Goal: Task Accomplishment & Management: Complete application form

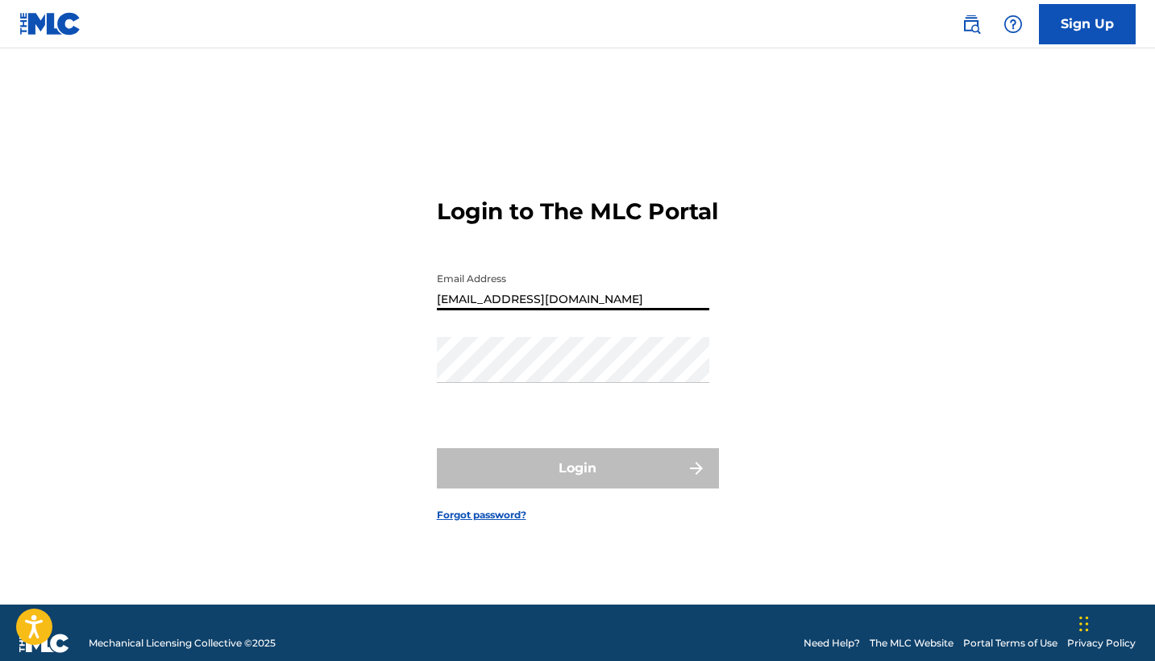
click at [517, 310] on input "colesaudi@iclud.com" at bounding box center [573, 287] width 272 height 46
click at [490, 310] on input "colesaudi@icloud.com" at bounding box center [573, 287] width 272 height 46
type input "[EMAIL_ADDRESS][DOMAIN_NAME]"
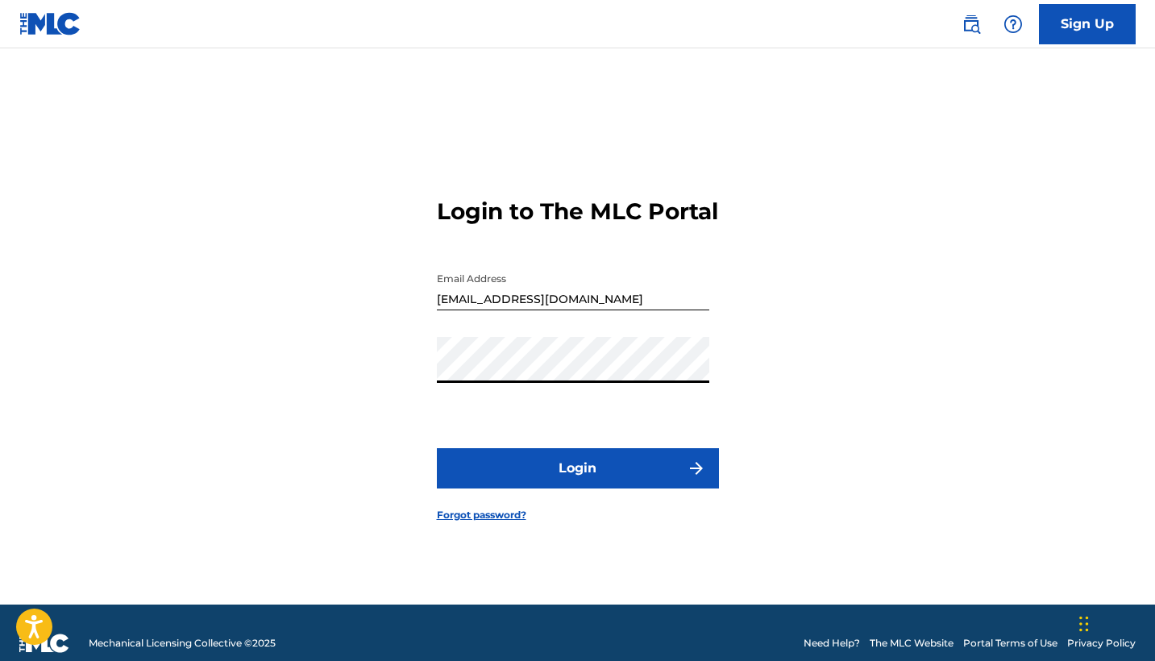
click at [577, 482] on button "Login" at bounding box center [578, 468] width 282 height 40
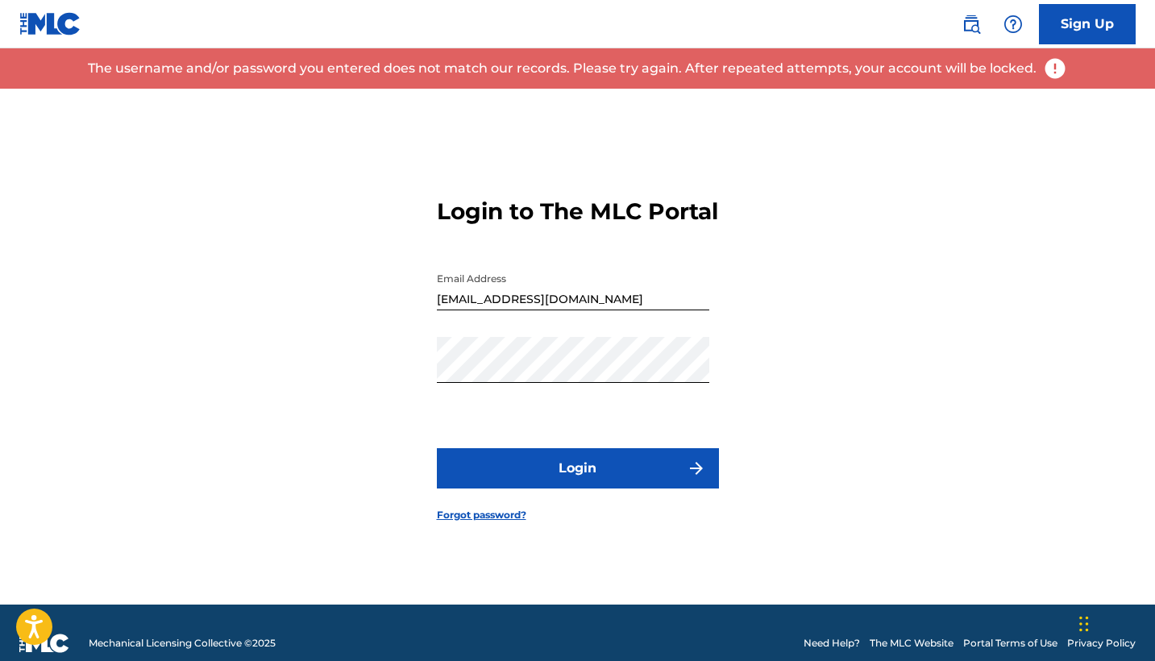
click at [479, 522] on link "Forgot password?" at bounding box center [481, 515] width 89 height 15
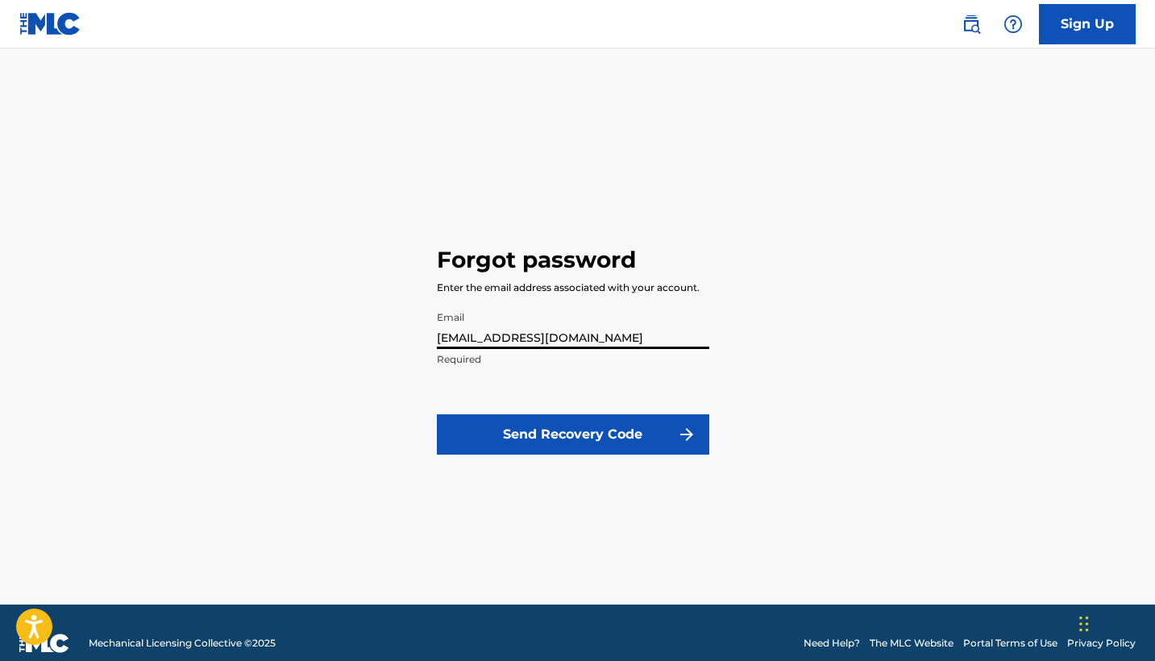
type input "[EMAIL_ADDRESS][DOMAIN_NAME]"
click at [525, 441] on button "Send Recovery Code" at bounding box center [573, 434] width 272 height 40
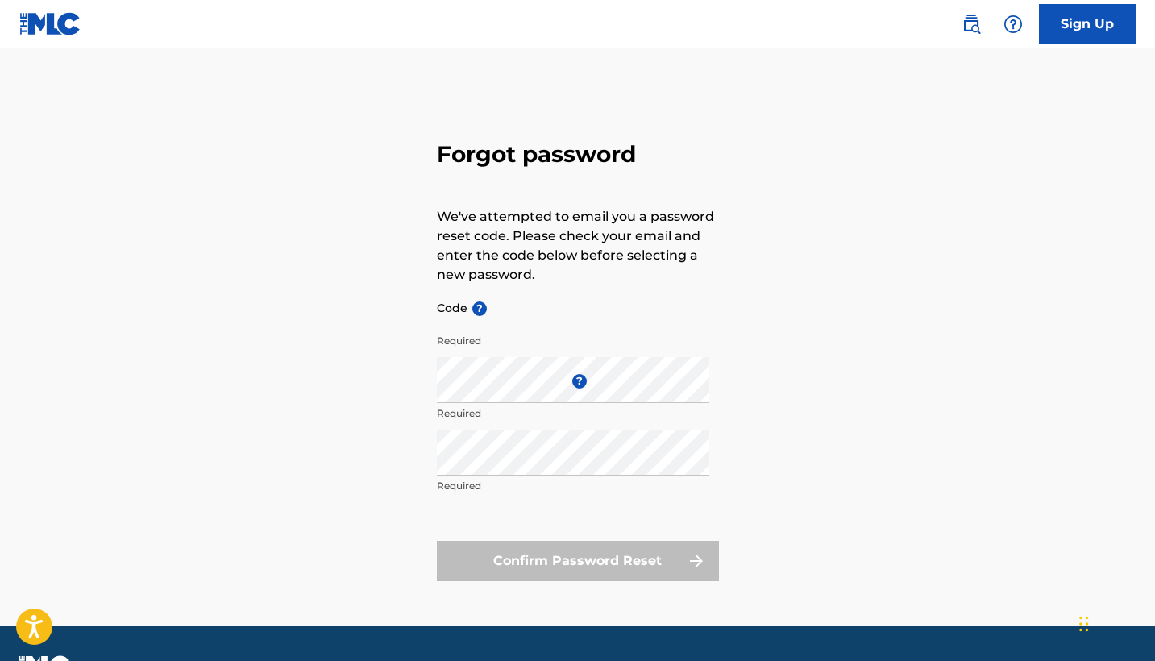
click at [1069, 23] on link "Sign Up" at bounding box center [1087, 24] width 97 height 40
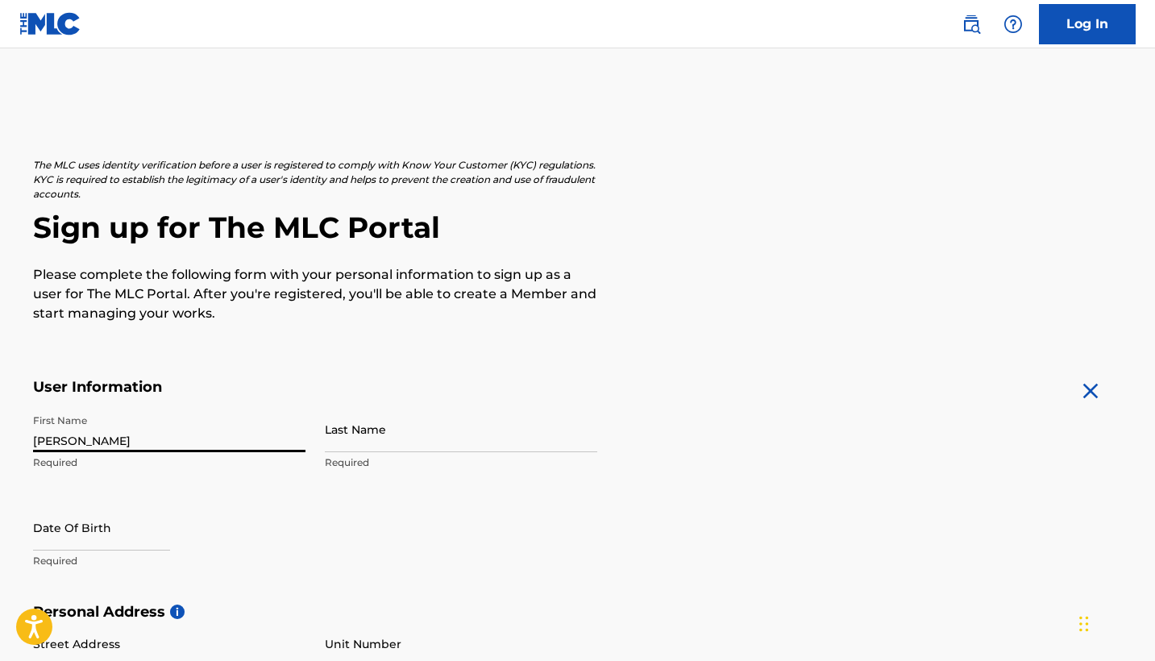
type input "Cole"
type input "Shafer"
select select "8"
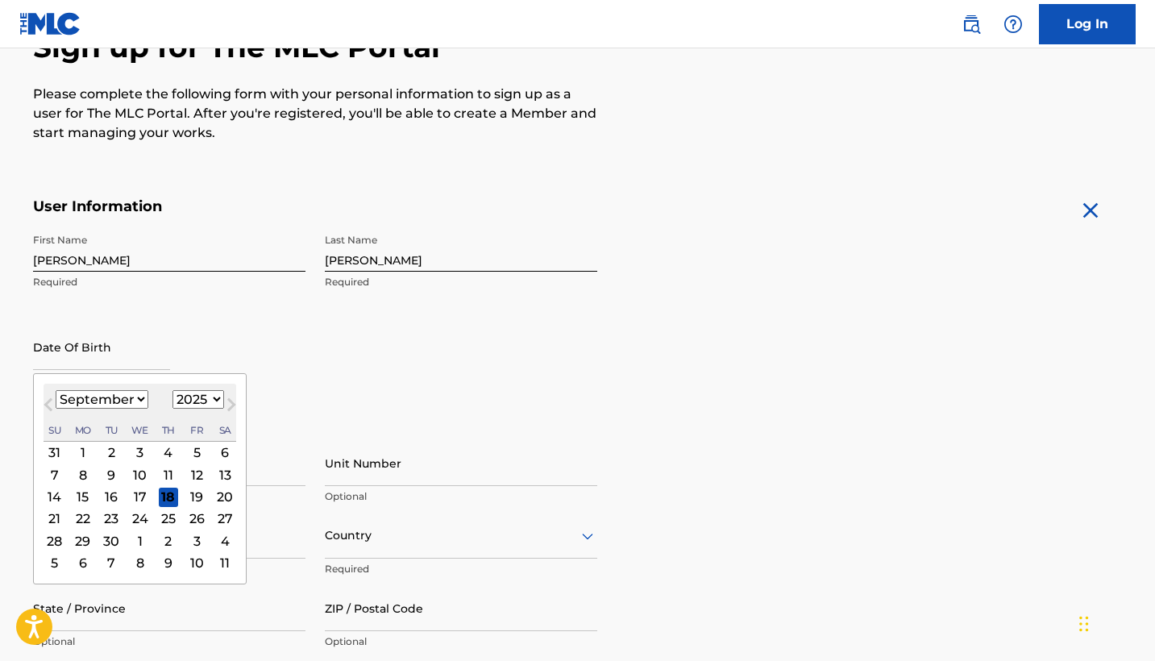
scroll to position [200, 0]
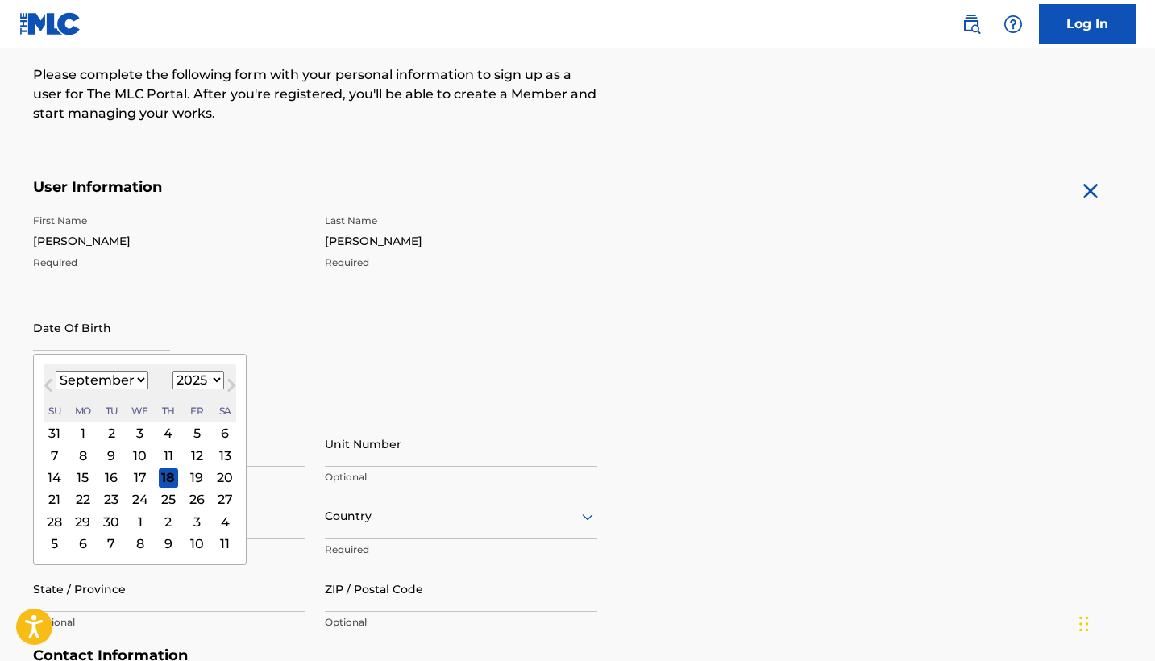
select select "2000"
select select "2"
click at [131, 453] on div "8" at bounding box center [139, 455] width 19 height 19
type input "March 8 2000"
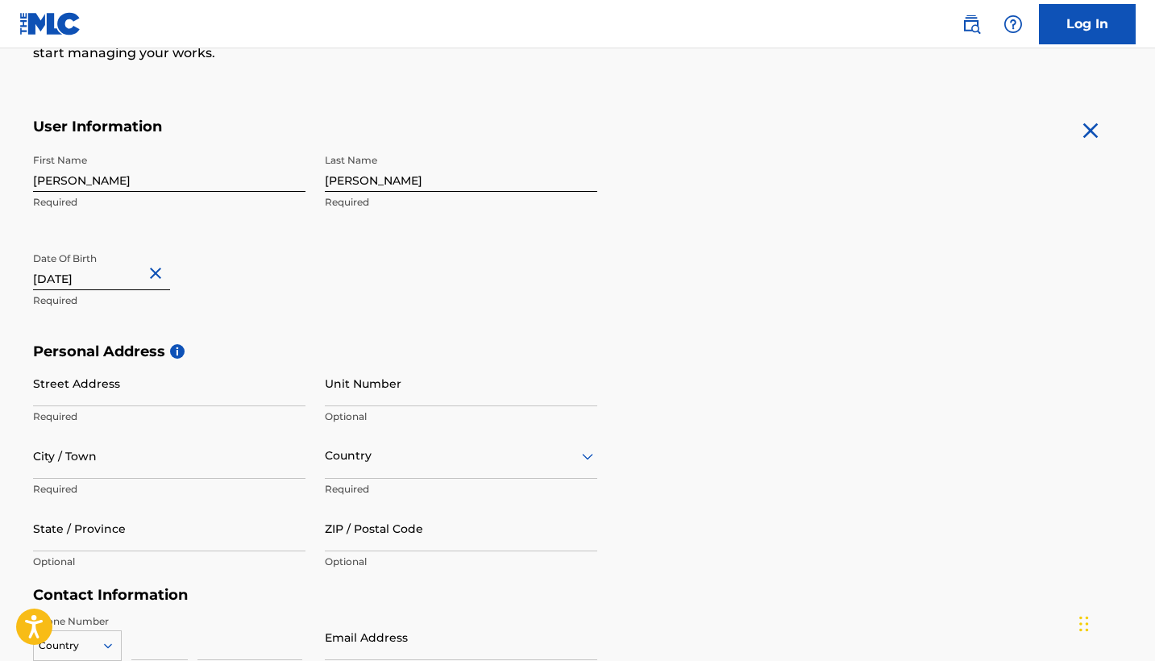
scroll to position [280, 0]
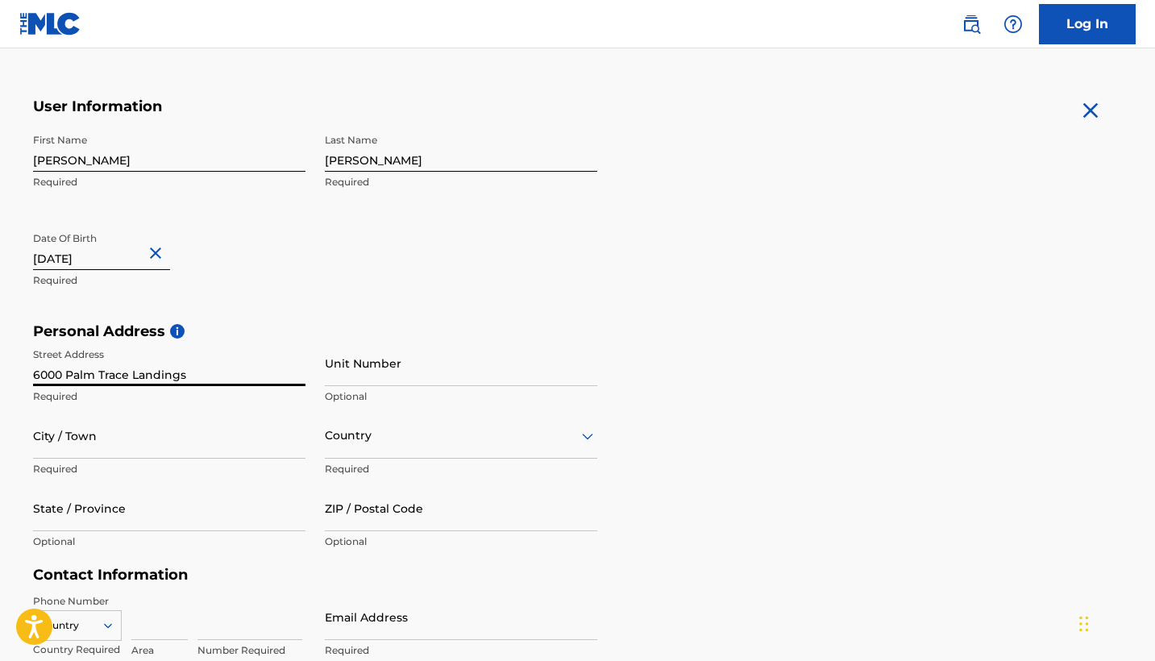
type input "6000 Palm Trace Landings"
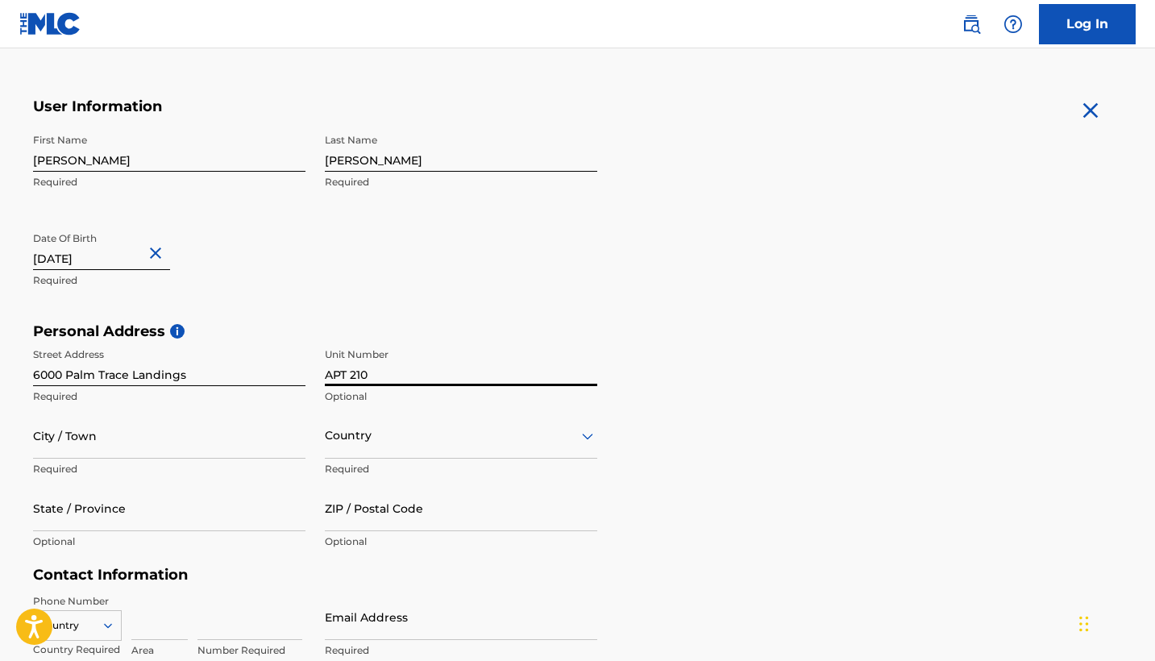
type input "APT 210"
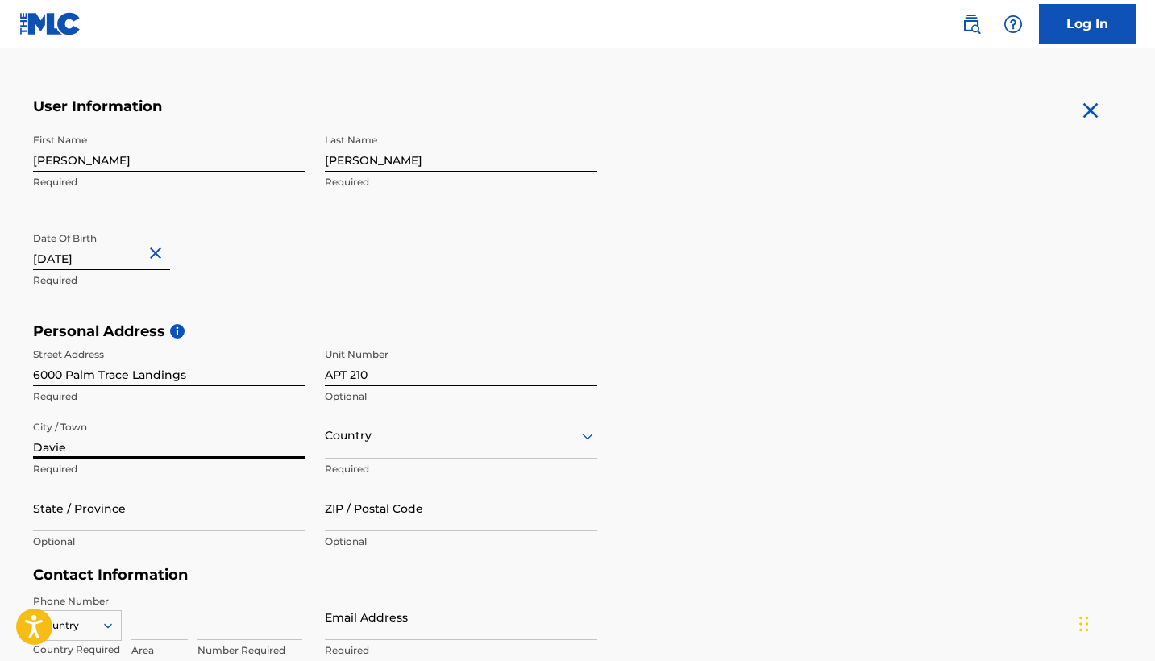
type input "Davie"
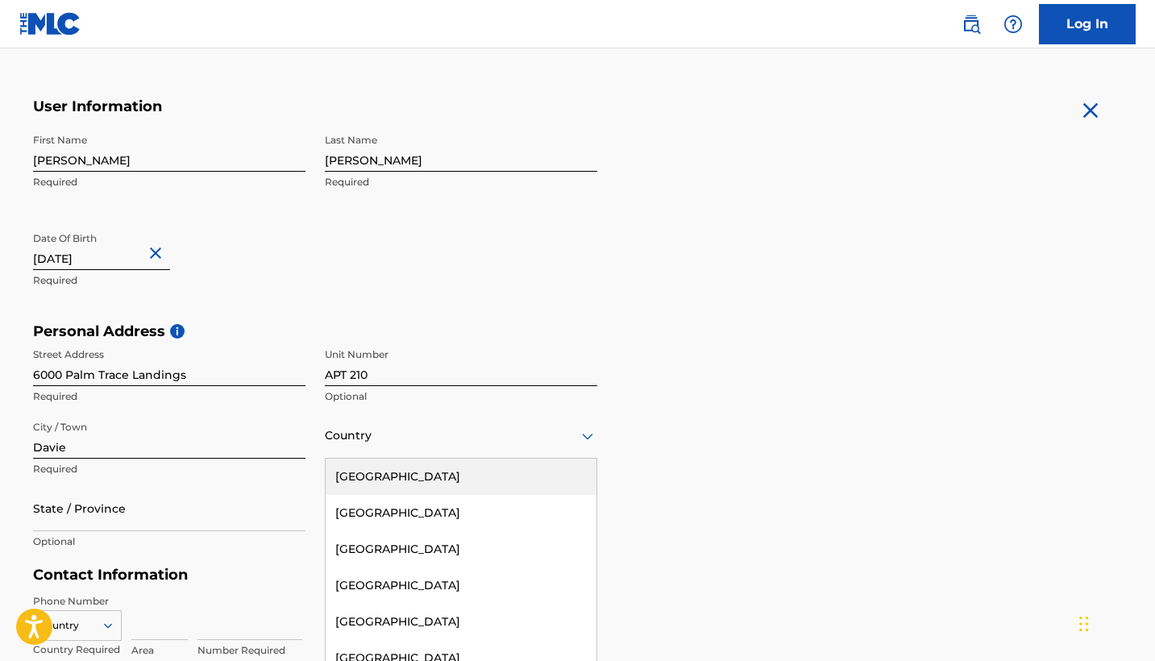
click at [372, 439] on div "United States, 1 of 223. 223 results available. Use Up and Down to choose optio…" at bounding box center [461, 436] width 272 height 46
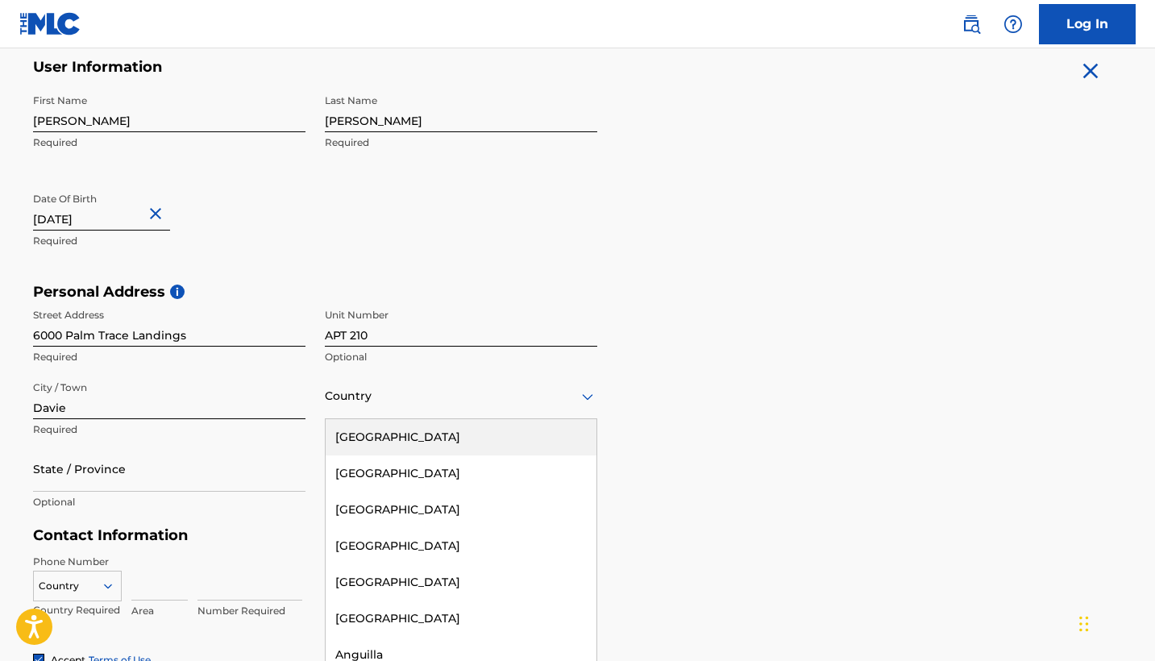
click at [411, 438] on div "United States" at bounding box center [461, 437] width 271 height 36
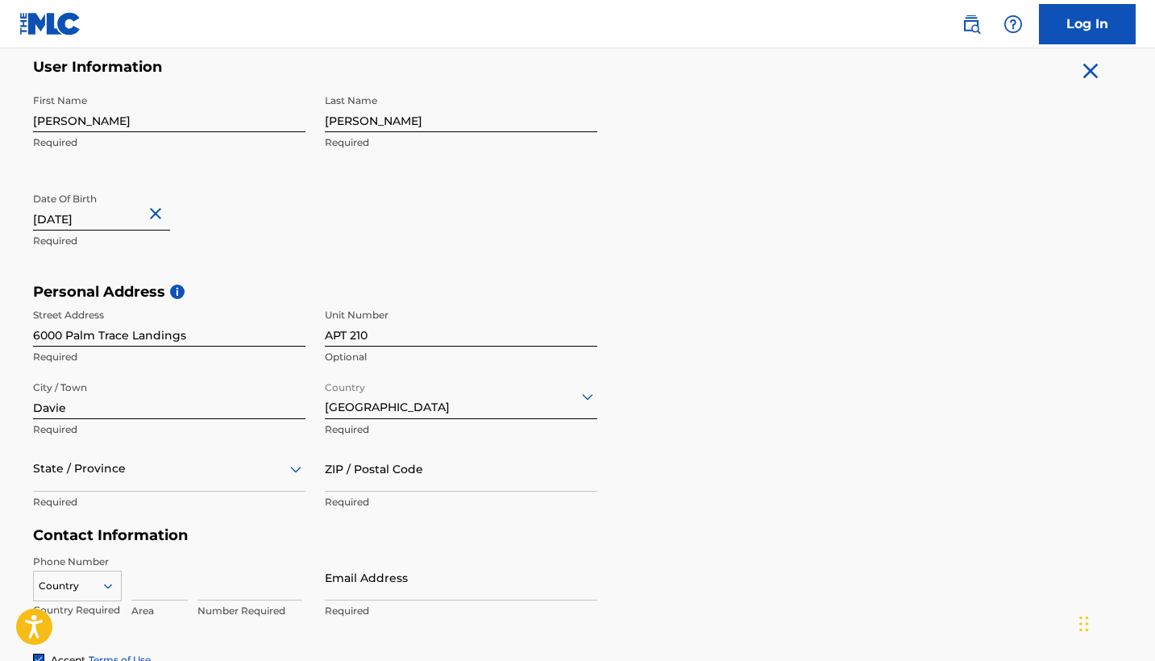
click at [120, 471] on div "State / Province" at bounding box center [169, 469] width 272 height 46
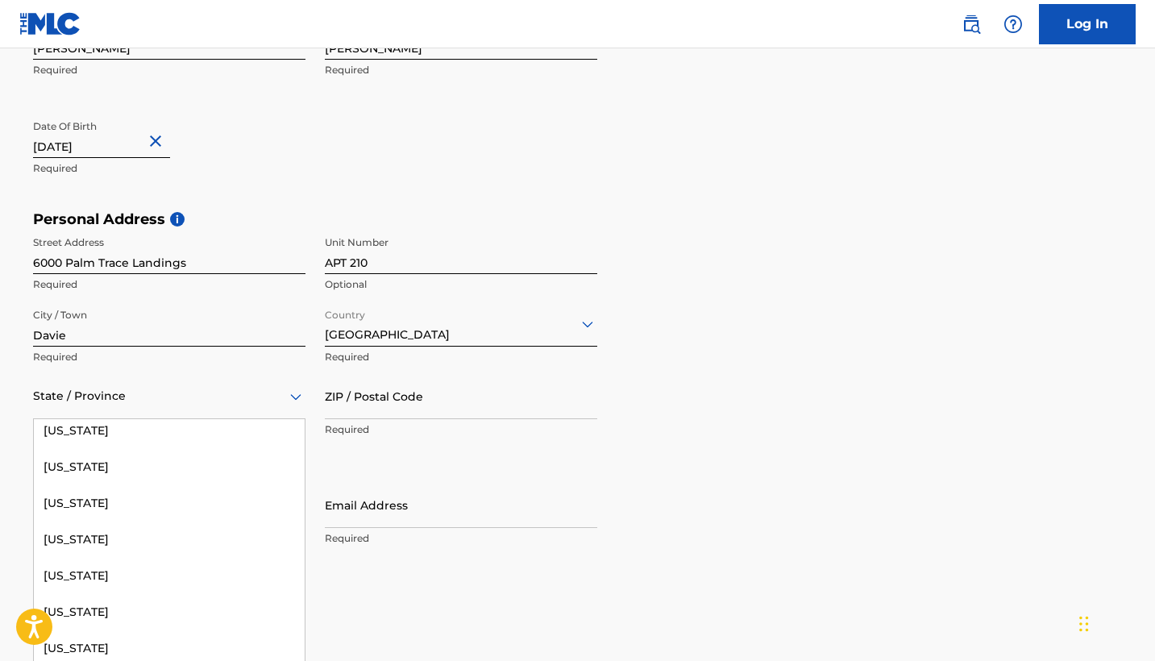
scroll to position [302, 0]
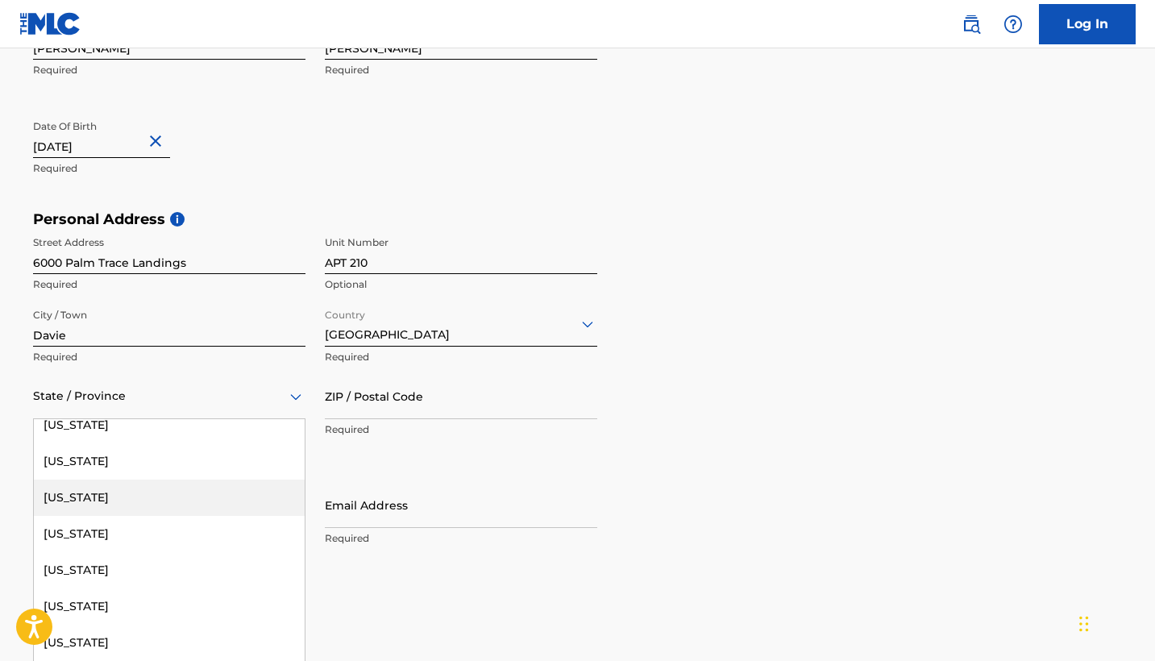
click at [102, 489] on div "Florida" at bounding box center [169, 497] width 271 height 36
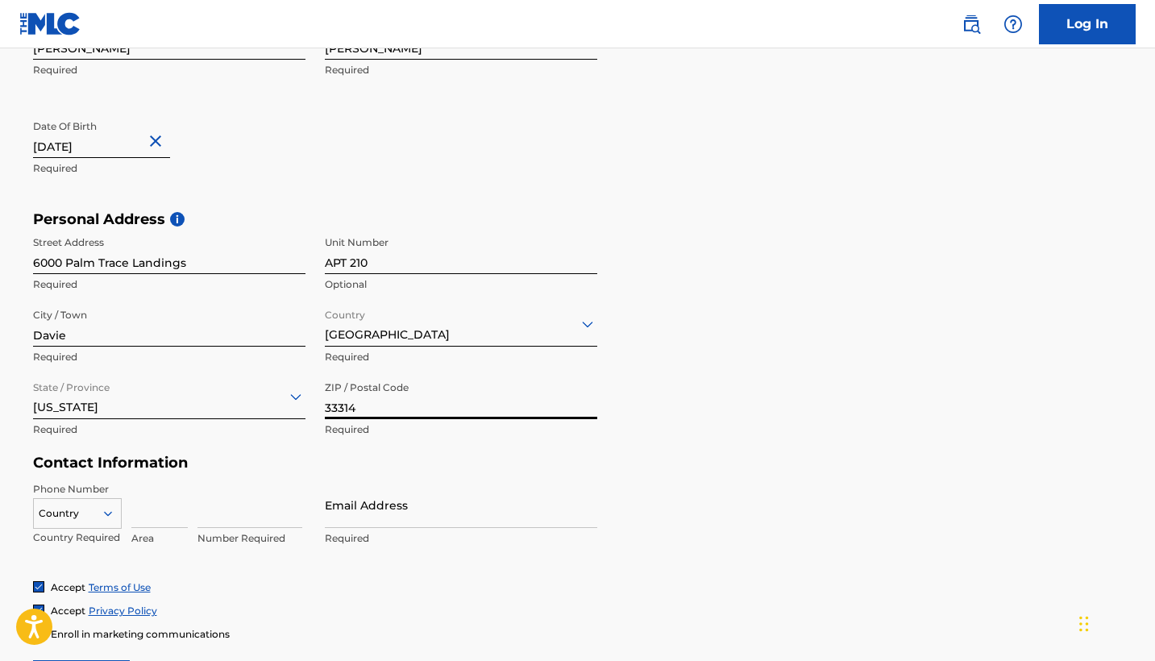
type input "33314"
click at [714, 458] on form "User Information First Name Cole Required Last Name Shafer Required Date Of Bir…" at bounding box center [578, 342] width 1090 height 715
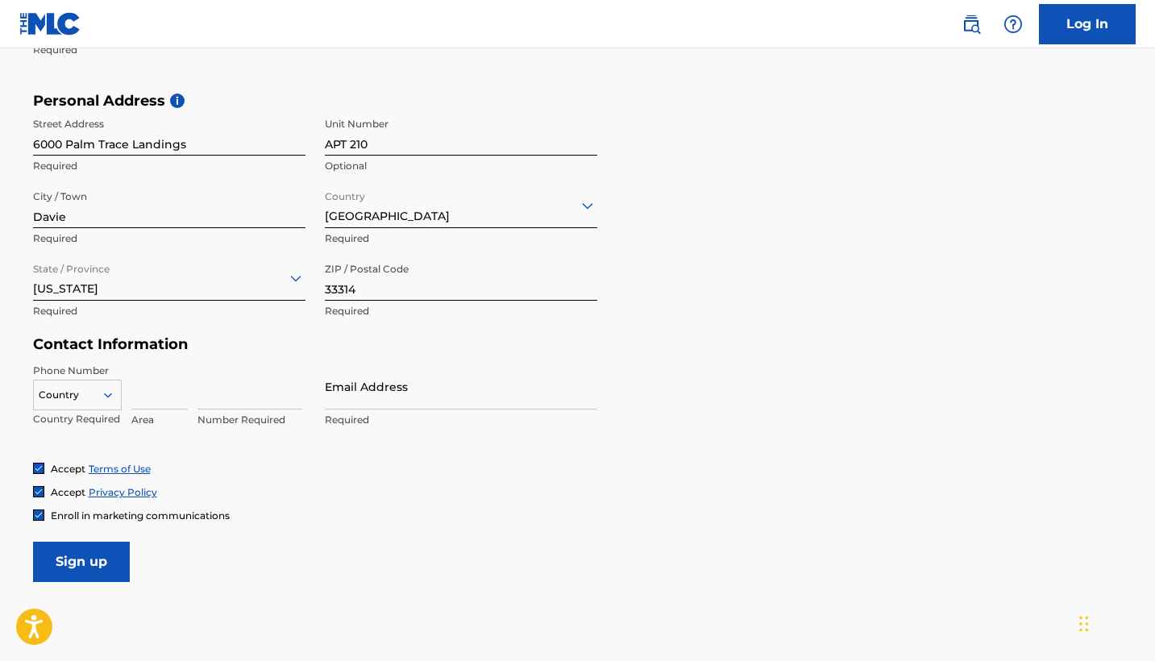
scroll to position [513, 0]
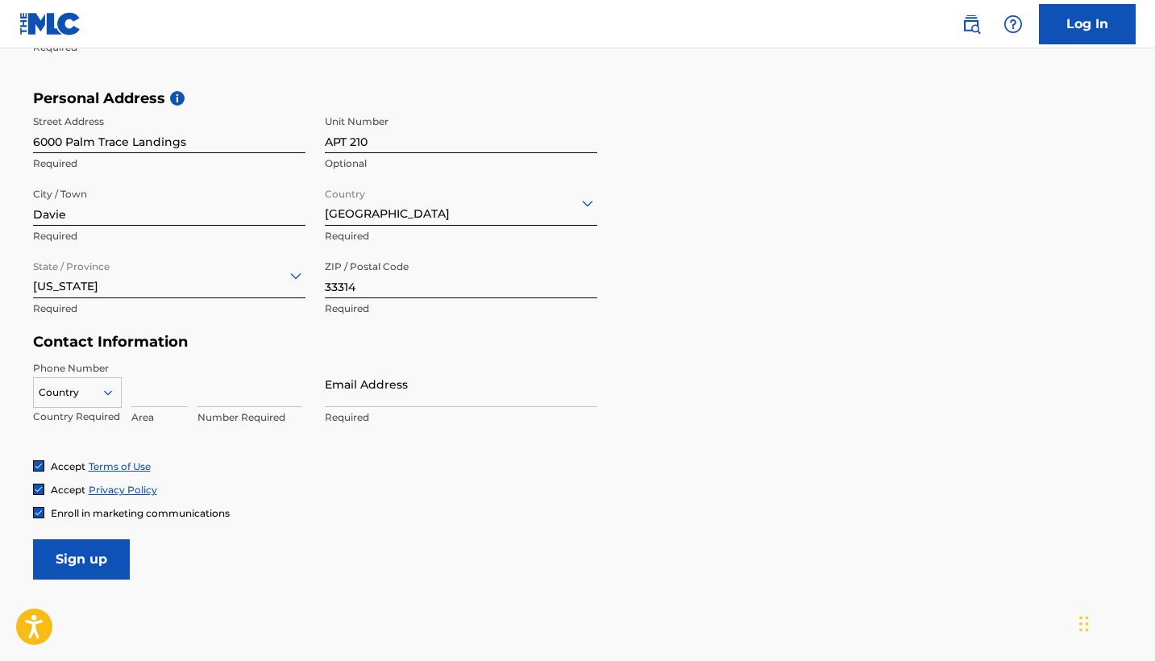
click at [161, 391] on input at bounding box center [159, 384] width 56 height 46
type input "707"
click at [221, 394] on input "290-1927" at bounding box center [249, 384] width 105 height 46
type input "2901927"
type input "[EMAIL_ADDRESS][DOMAIN_NAME]"
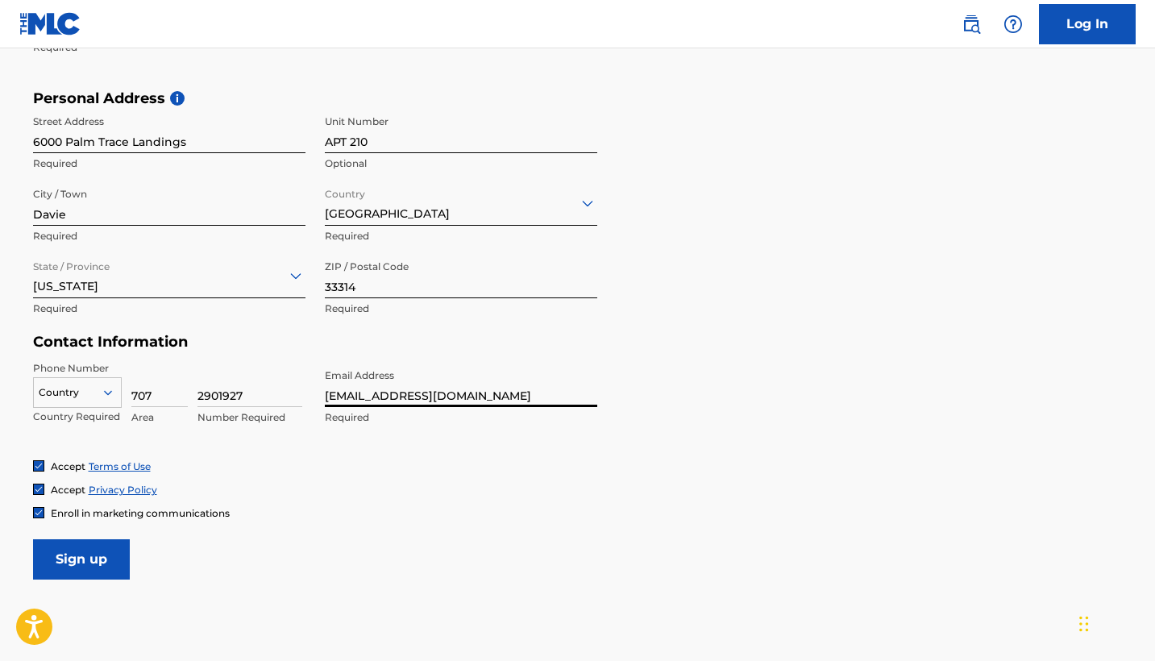
click at [398, 512] on div "Enroll in marketing communications" at bounding box center [578, 513] width 1090 height 14
click at [100, 567] on input "Sign up" at bounding box center [81, 559] width 97 height 40
click at [77, 384] on div at bounding box center [77, 393] width 87 height 18
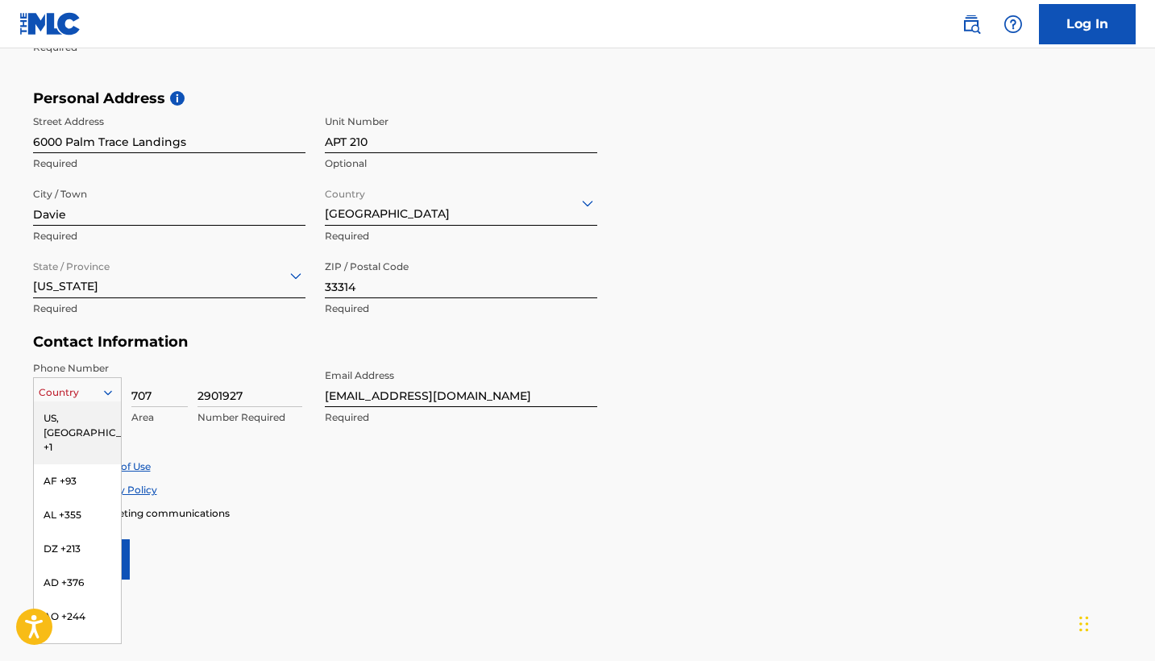
click at [79, 421] on div "US, CA +1" at bounding box center [77, 432] width 87 height 63
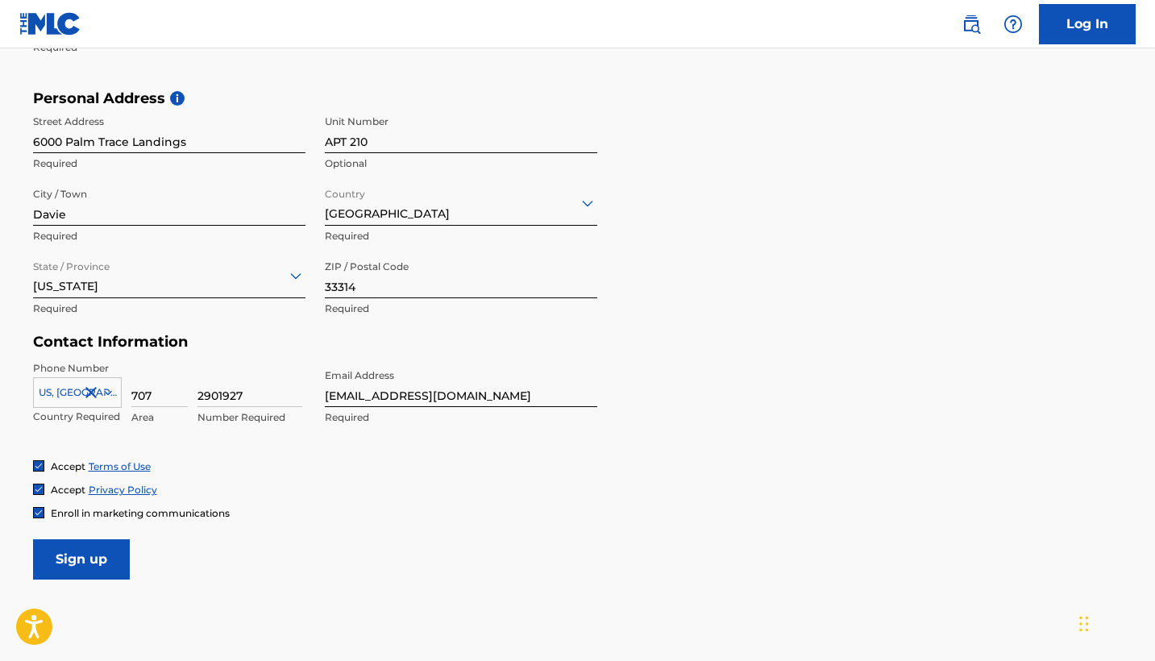
click at [98, 559] on input "Sign up" at bounding box center [81, 559] width 97 height 40
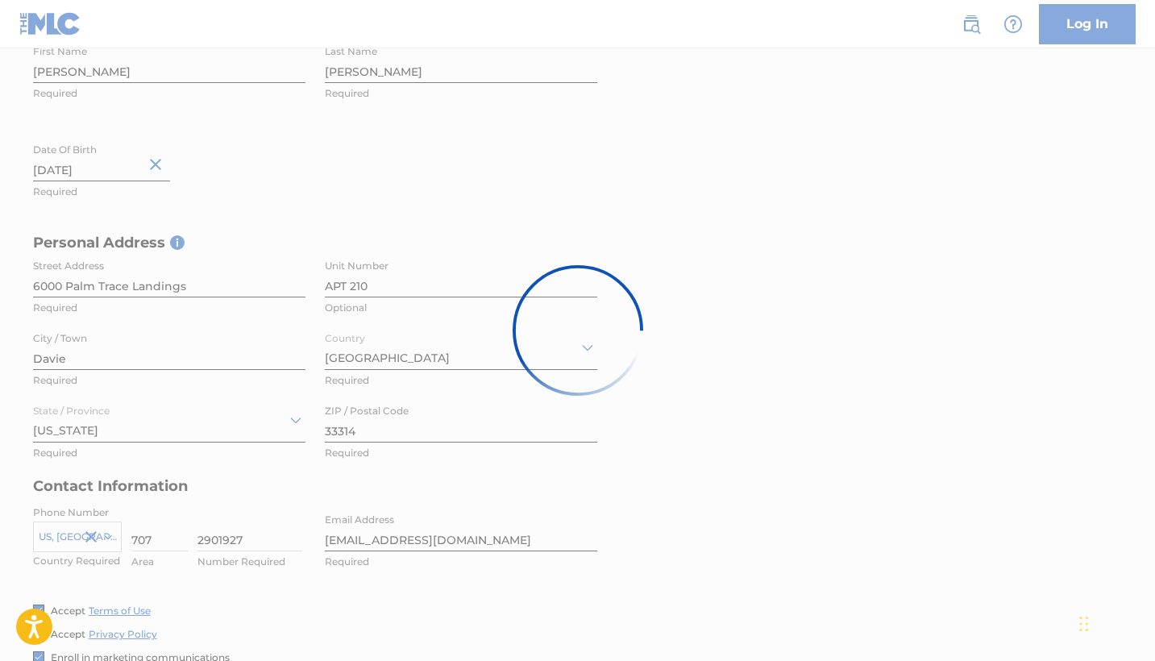
scroll to position [324, 0]
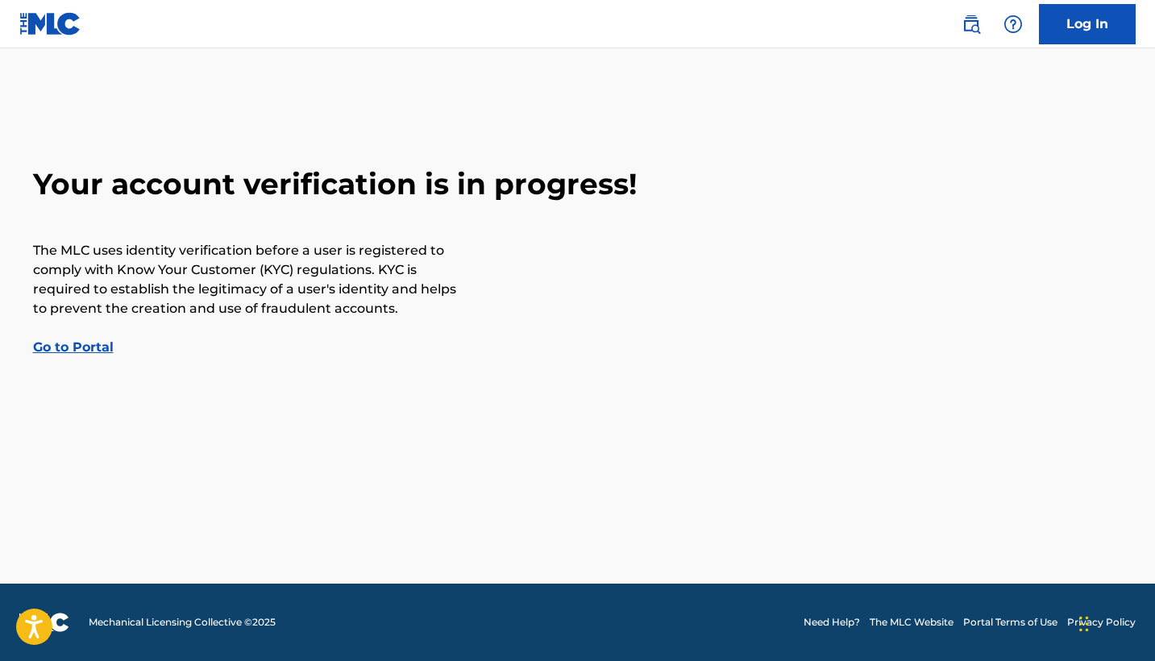
click at [81, 342] on link "Go to Portal" at bounding box center [73, 346] width 81 height 15
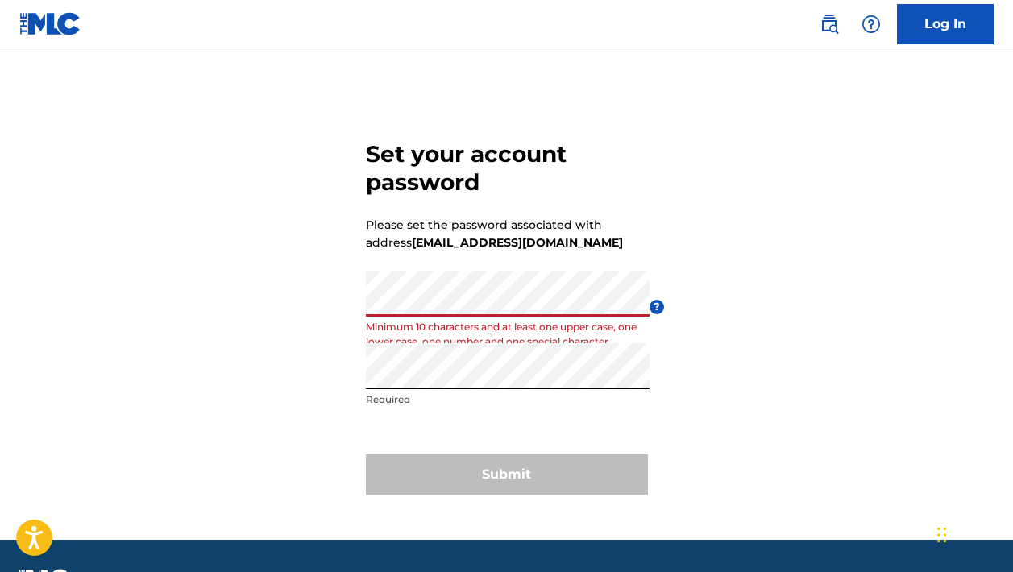
click at [471, 322] on p "Minimum 10 characters and at least one upper case, one lower case, one number a…" at bounding box center [508, 334] width 284 height 29
click at [486, 476] on div "Submit" at bounding box center [507, 475] width 282 height 40
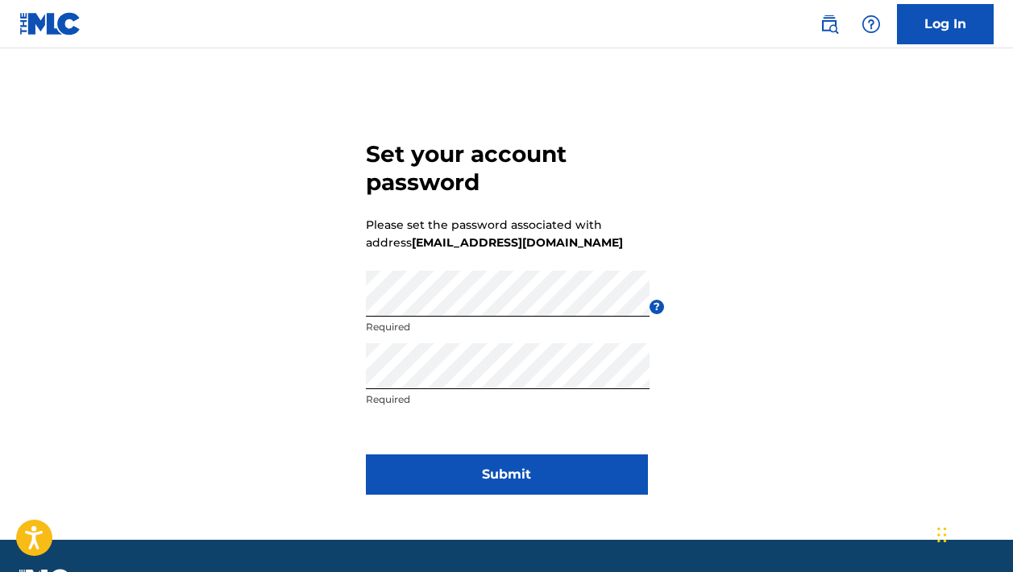
click at [497, 471] on button "Submit" at bounding box center [507, 475] width 282 height 40
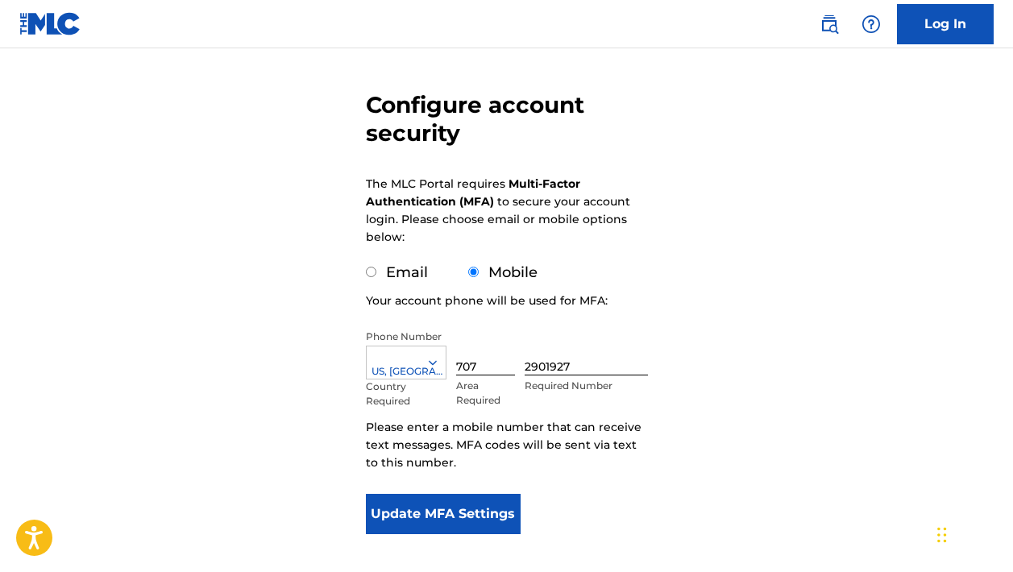
scroll to position [143, 0]
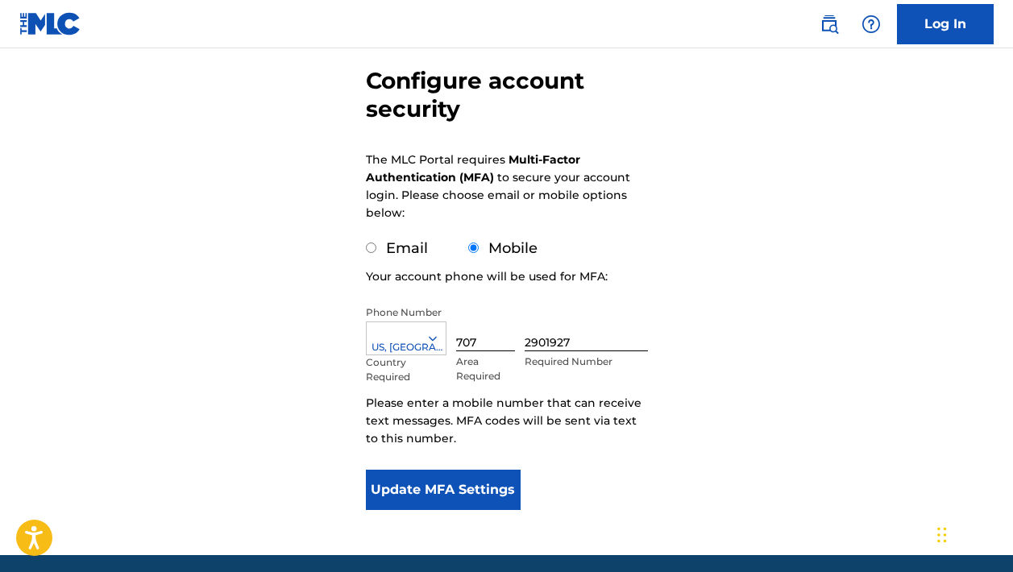
click at [441, 492] on button "Update MFA Settings" at bounding box center [444, 490] width 156 height 40
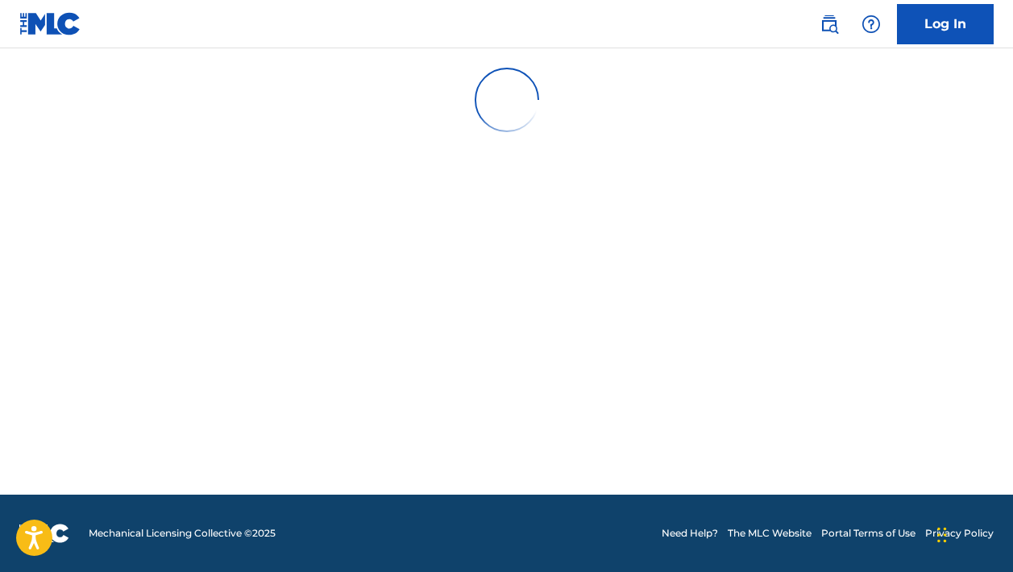
scroll to position [0, 0]
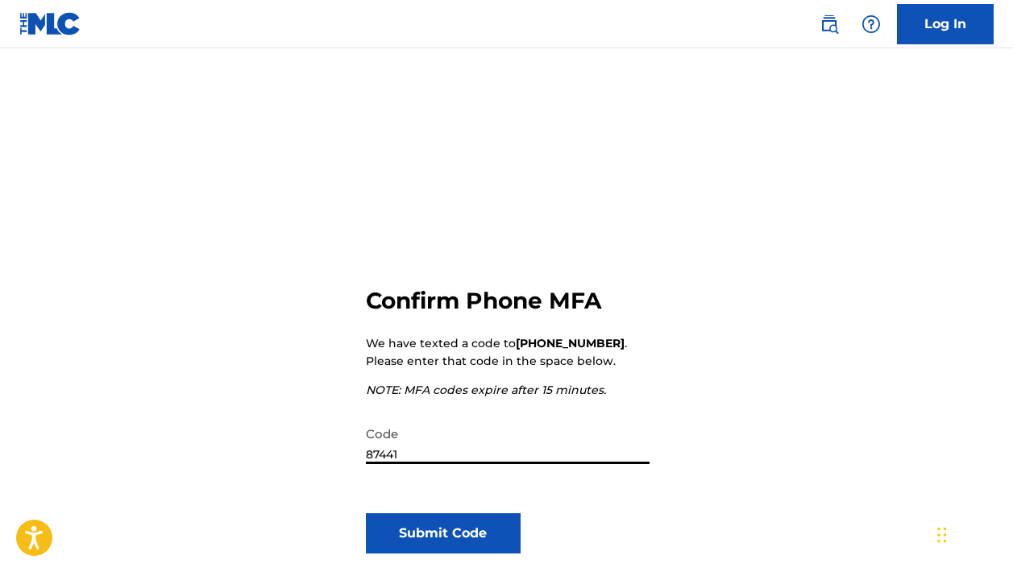
type input "874415"
click at [442, 533] on button "Submit Code" at bounding box center [444, 533] width 156 height 40
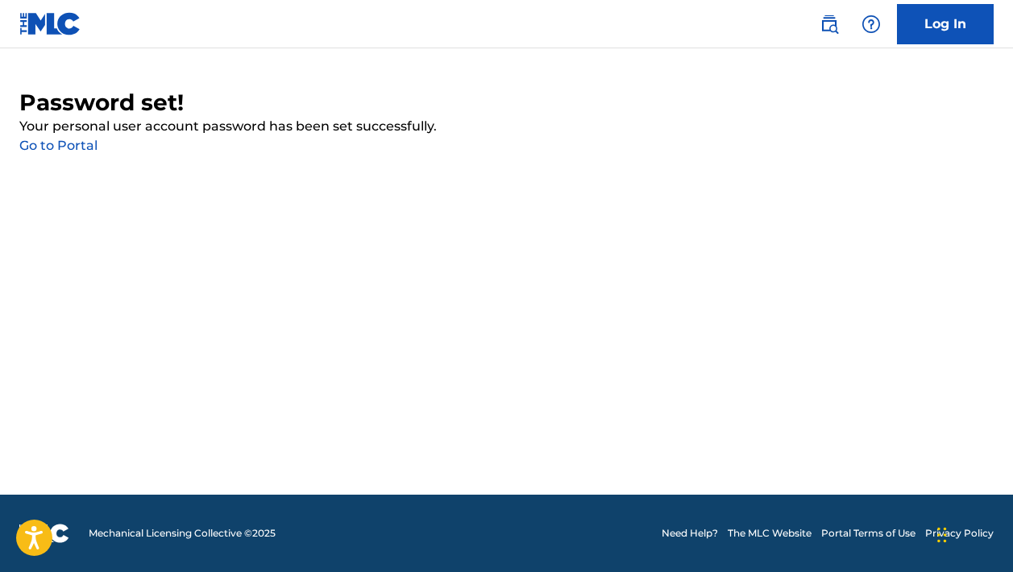
click at [66, 141] on link "Go to Portal" at bounding box center [58, 145] width 78 height 15
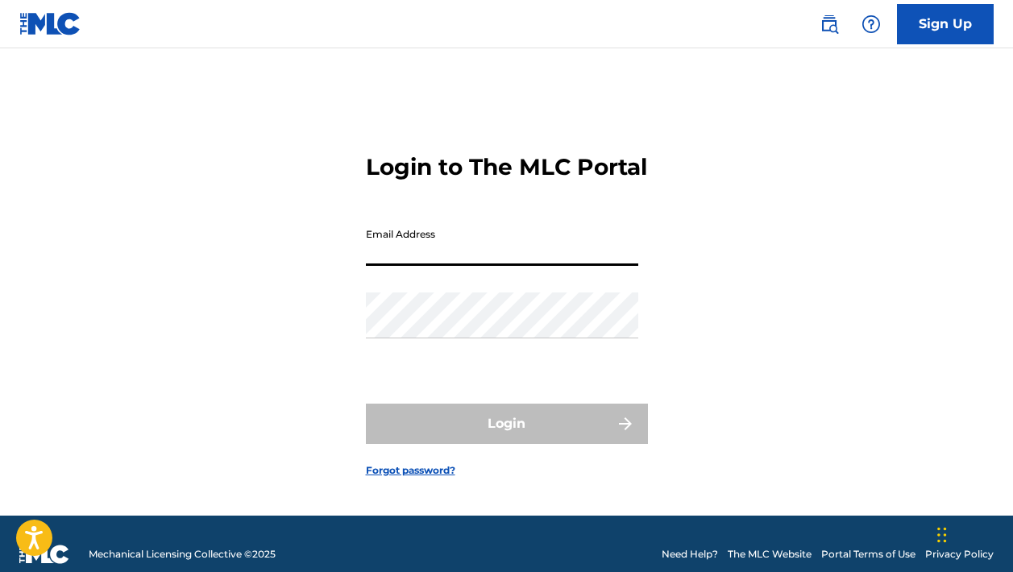
type input "[EMAIL_ADDRESS][DOMAIN_NAME]"
click at [506, 439] on button "Login" at bounding box center [507, 424] width 282 height 40
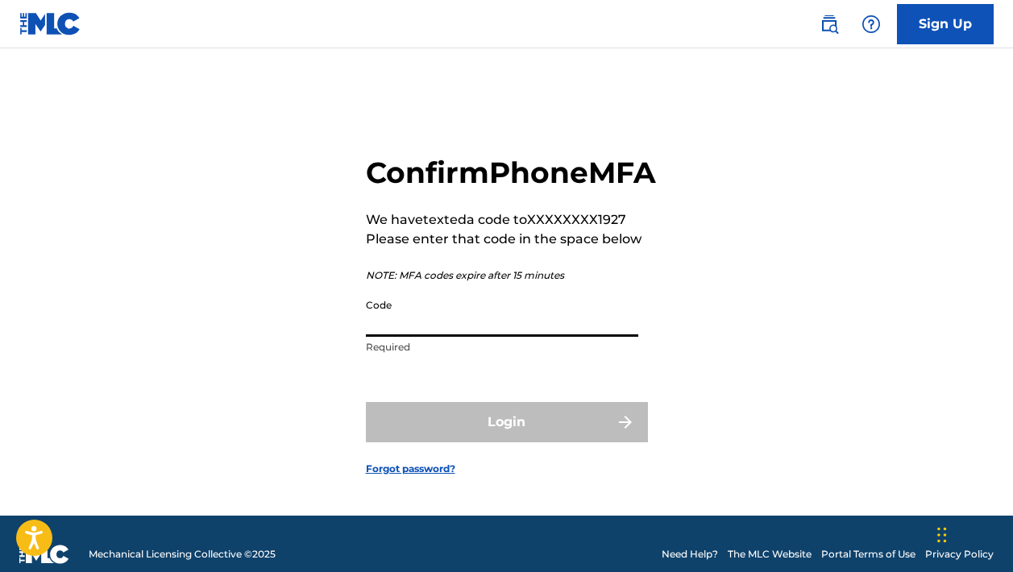
click at [441, 337] on input "Code" at bounding box center [502, 314] width 272 height 46
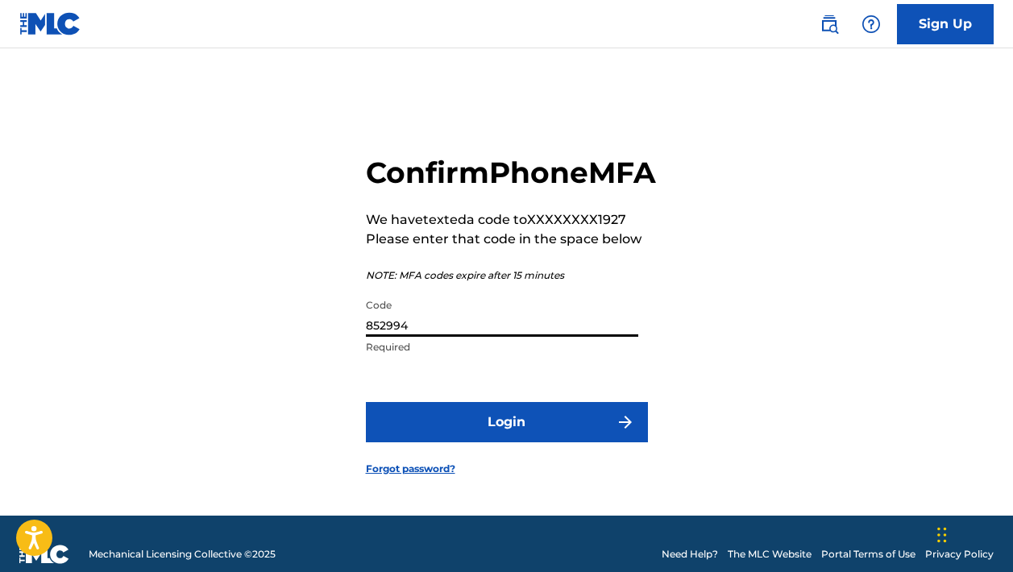
type input "852994"
click at [447, 442] on button "Login" at bounding box center [507, 422] width 282 height 40
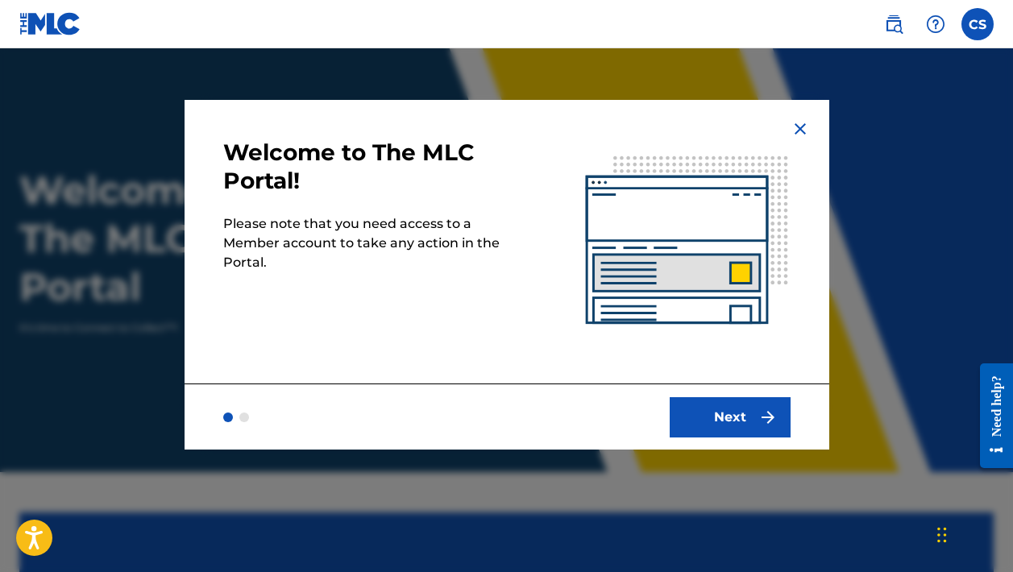
click at [721, 408] on button "Next" at bounding box center [730, 417] width 121 height 40
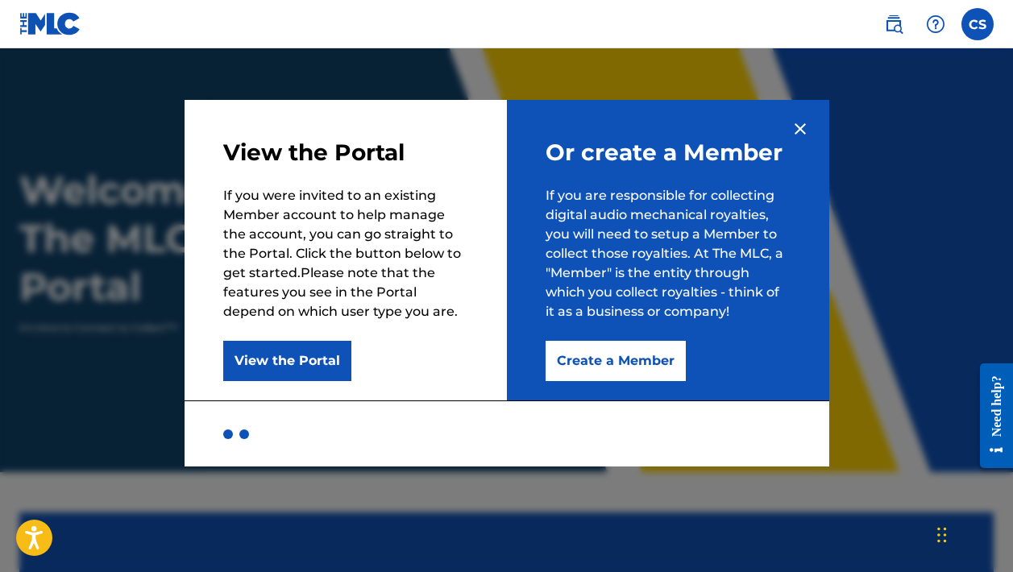
click at [323, 359] on button "View the Portal" at bounding box center [287, 361] width 128 height 40
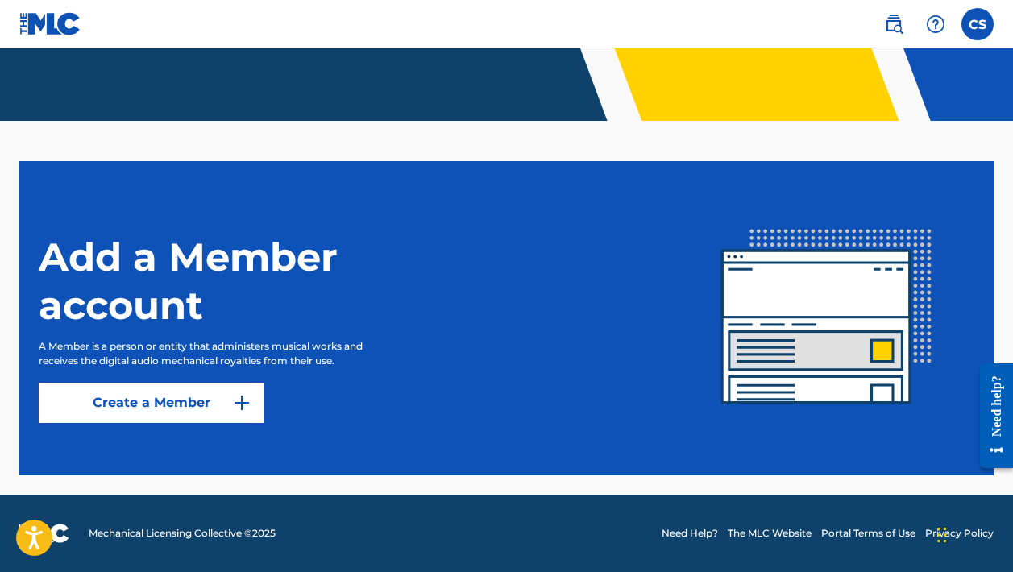
scroll to position [351, 0]
click at [220, 396] on link "Create a Member" at bounding box center [152, 403] width 226 height 40
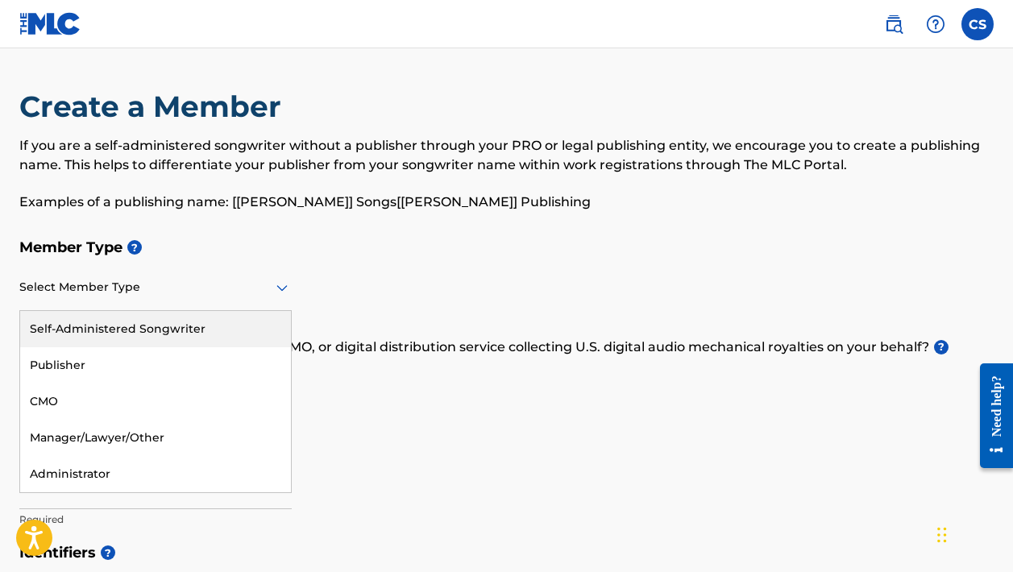
click at [240, 284] on div at bounding box center [155, 287] width 272 height 20
click at [189, 327] on div "Self-Administered Songwriter" at bounding box center [155, 329] width 271 height 36
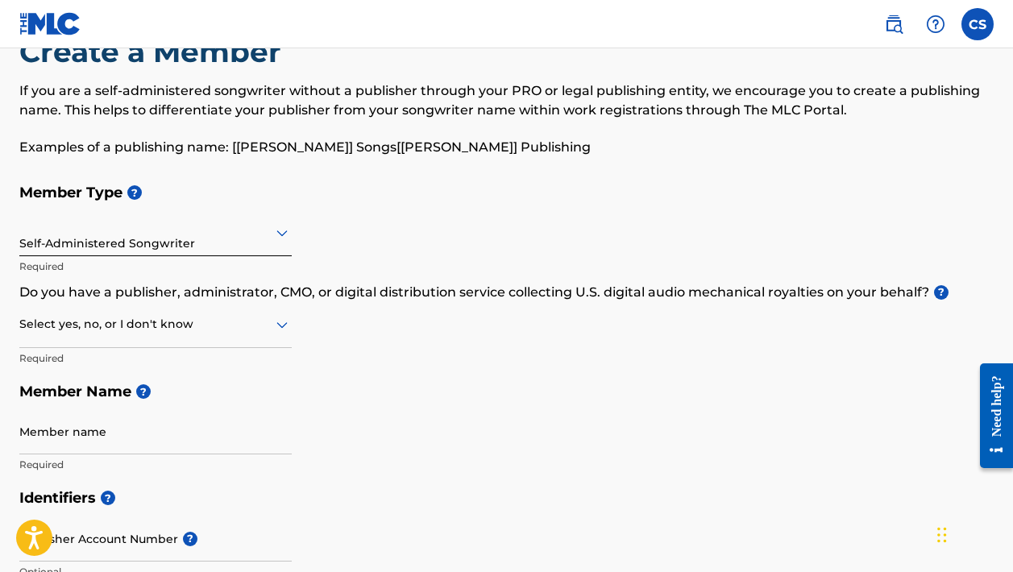
scroll to position [56, 0]
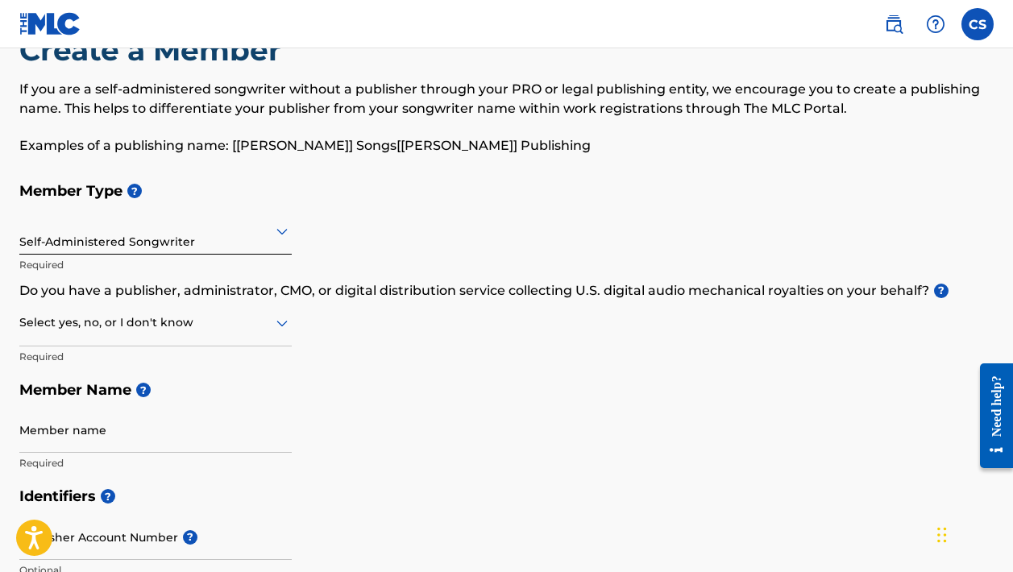
click at [275, 313] on div at bounding box center [155, 323] width 272 height 20
click at [426, 336] on div "Member Type ? Self-Administered Songwriter Required Do you have a publisher, ad…" at bounding box center [506, 326] width 974 height 305
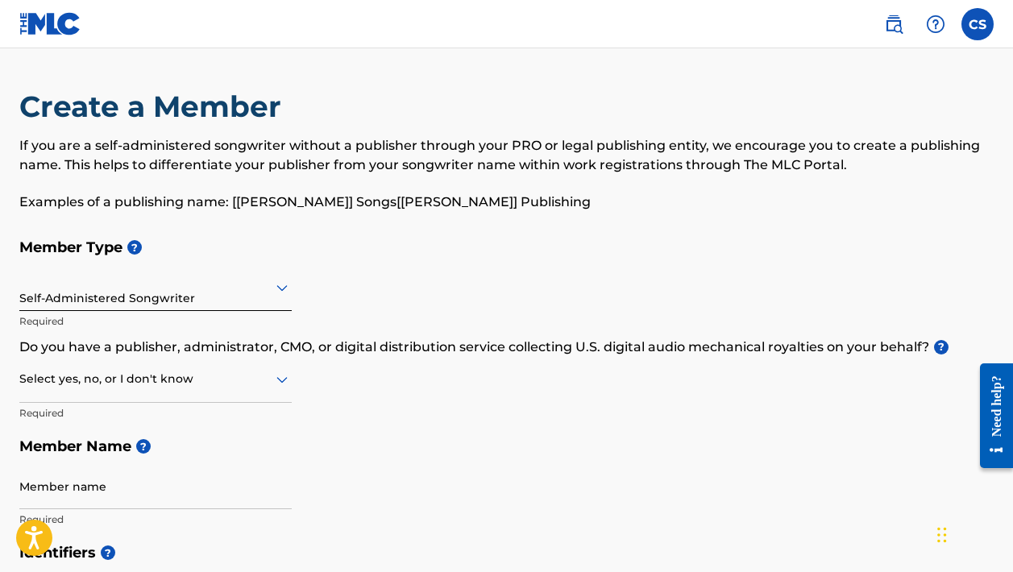
scroll to position [0, 0]
